Goal: Download file/media

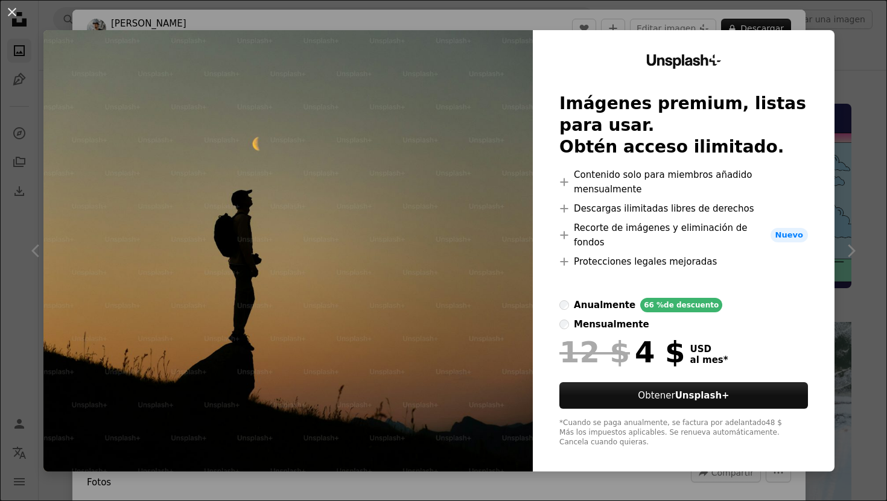
scroll to position [256, 0]
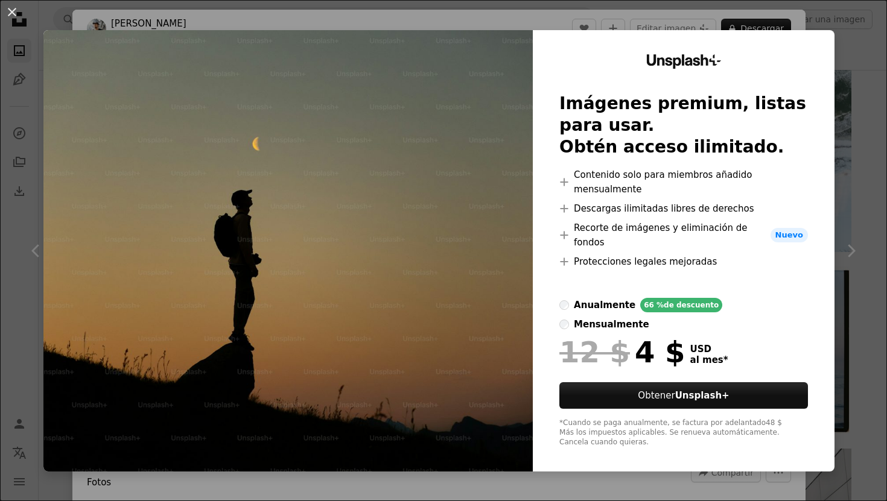
click at [881, 128] on div "An X shape Unsplash+ Imágenes premium, listas para usar. Obtén acceso ilimitado…" at bounding box center [443, 250] width 887 height 501
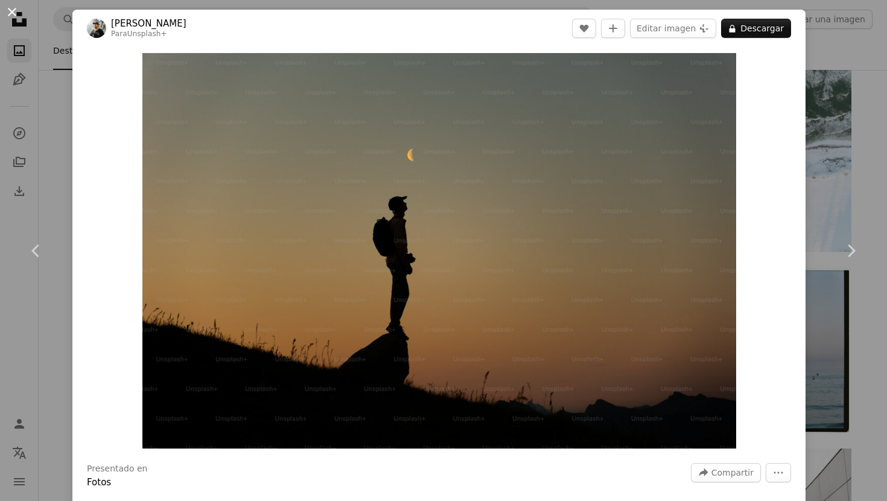
click at [12, 11] on button "An X shape" at bounding box center [12, 12] width 14 height 14
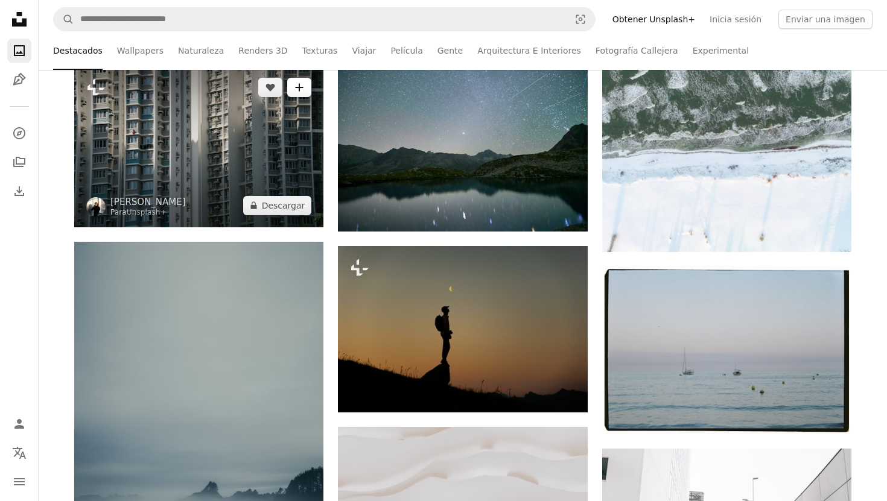
click at [310, 81] on button "A plus sign" at bounding box center [299, 87] width 24 height 19
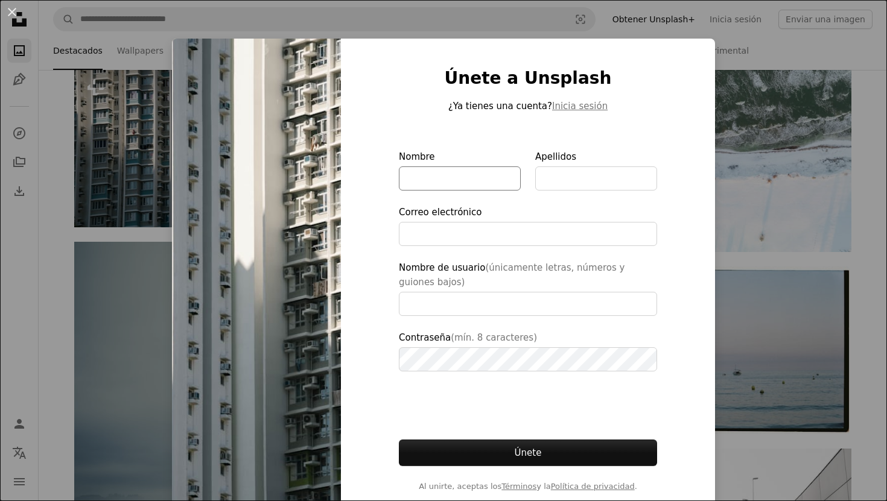
type input "**********"
click at [439, 186] on input "Nombre" at bounding box center [460, 179] width 122 height 24
click at [259, 173] on img at bounding box center [256, 280] width 169 height 483
click at [787, 189] on div "An X shape Únete a Unsplash ¿Ya tienes una cuenta? Inicia sesión Nombre Apellid…" at bounding box center [443, 250] width 887 height 501
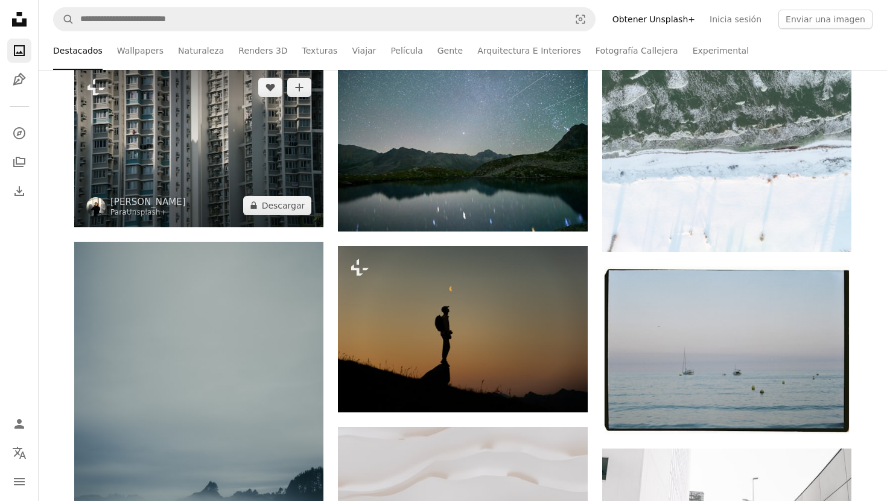
click at [163, 103] on img at bounding box center [198, 147] width 249 height 162
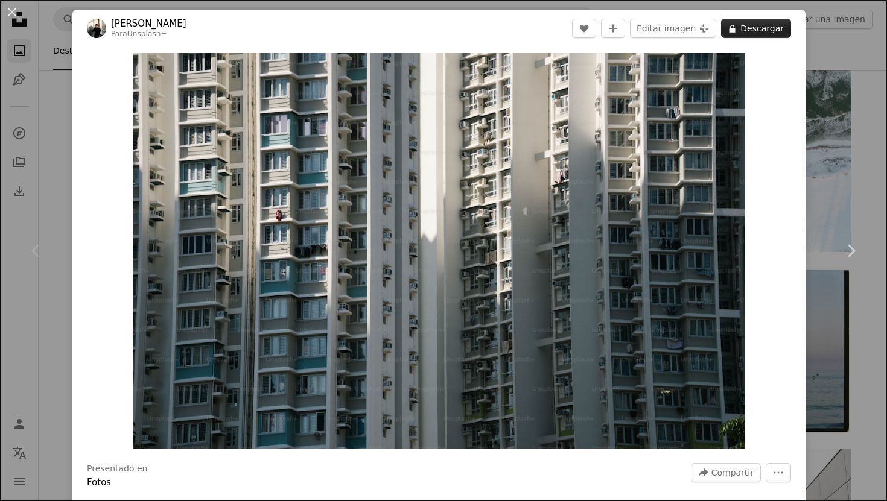
click at [765, 32] on button "A lock Descargar" at bounding box center [756, 28] width 70 height 19
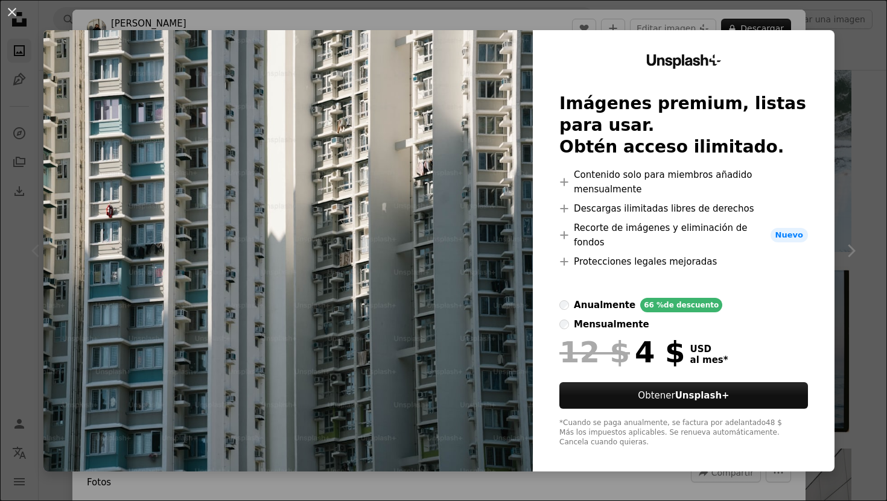
click at [845, 149] on div "An X shape Unsplash+ Imágenes premium, listas para usar. Obtén acceso ilimitado…" at bounding box center [443, 250] width 887 height 501
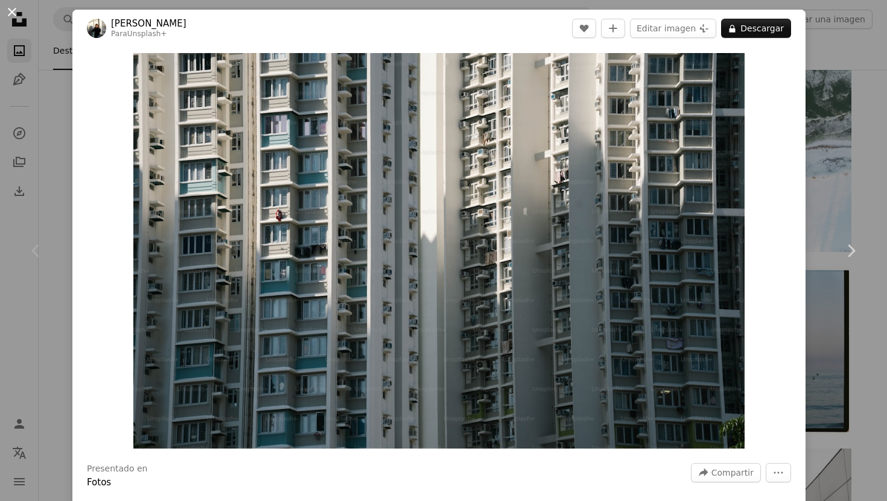
click at [11, 14] on button "An X shape" at bounding box center [12, 12] width 14 height 14
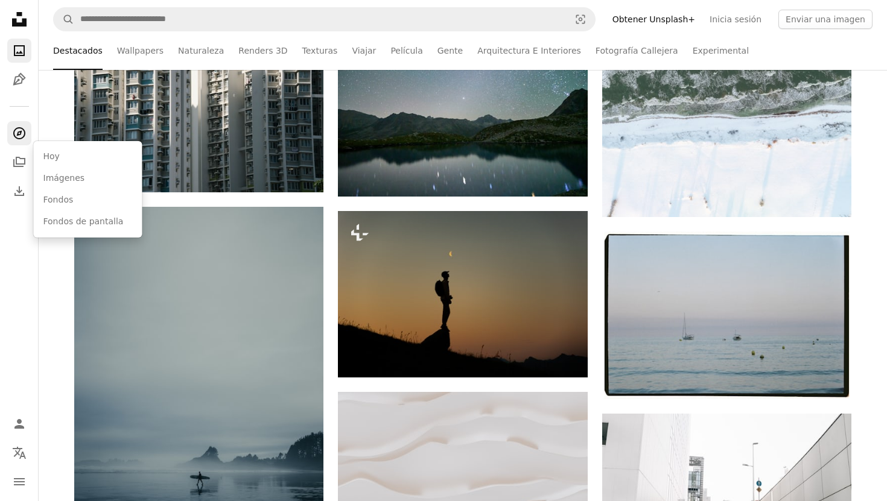
scroll to position [320, 0]
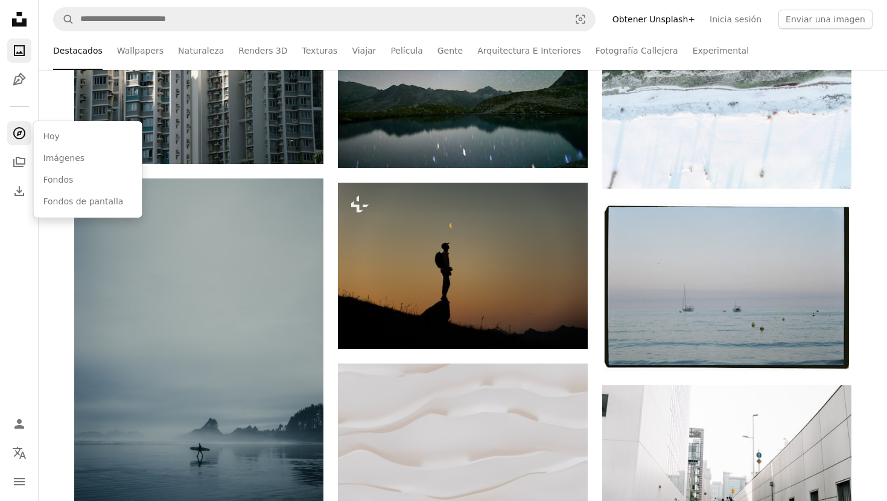
click at [21, 133] on icon "Explorar" at bounding box center [19, 133] width 12 height 12
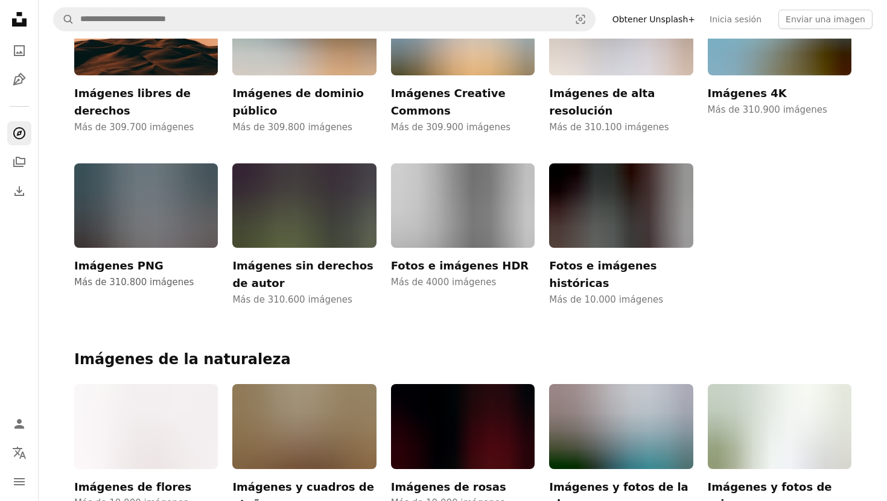
scroll to position [284, 0]
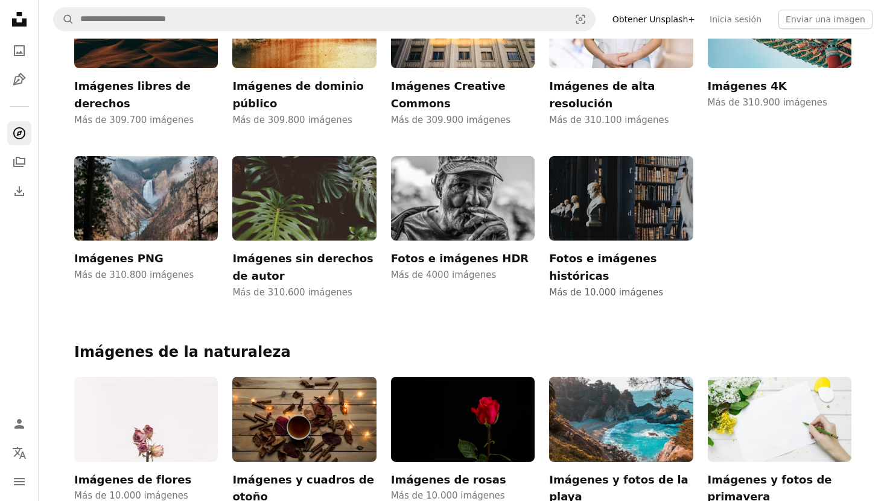
click at [561, 189] on img at bounding box center [621, 198] width 144 height 85
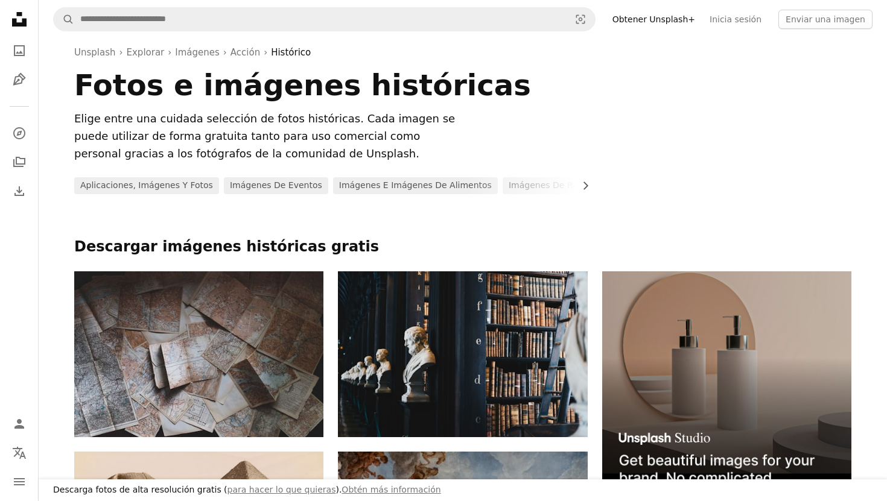
scroll to position [160, 0]
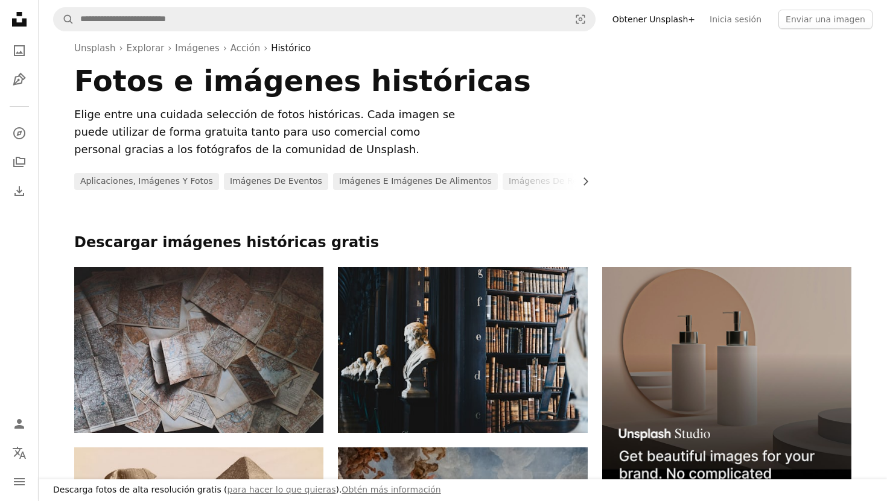
click at [697, 314] on img at bounding box center [726, 391] width 249 height 249
